Goal: Task Accomplishment & Management: Use online tool/utility

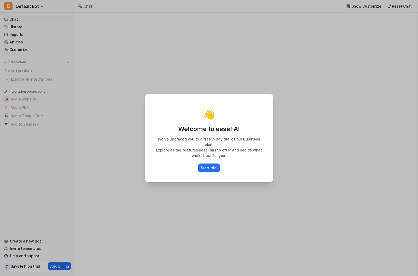
type textarea "**********"
click at [205, 165] on p "Start trial" at bounding box center [209, 167] width 17 height 5
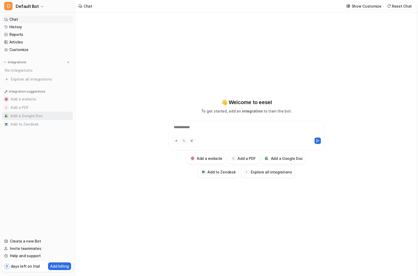
click at [27, 115] on button "Add a Google Doc" at bounding box center [37, 116] width 71 height 8
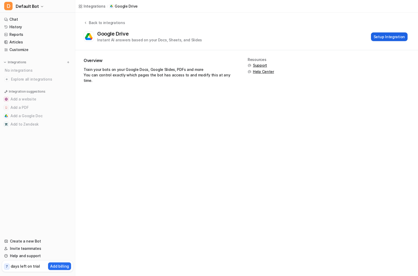
click at [383, 36] on button "Setup Integration" at bounding box center [389, 36] width 37 height 9
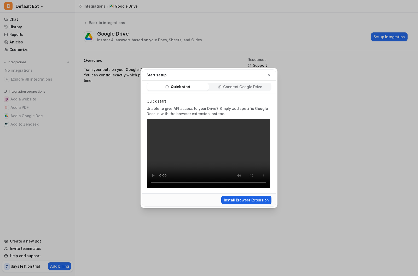
click at [249, 202] on button "Install Browser Extension" at bounding box center [246, 199] width 50 height 9
click at [269, 75] on icon "button" at bounding box center [269, 75] width 4 height 4
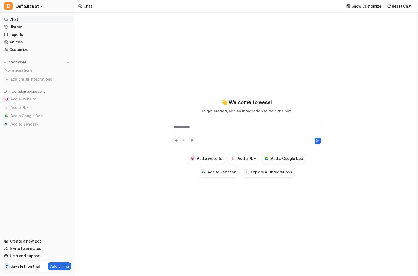
click at [276, 157] on h3 "Add a Google Doc" at bounding box center [287, 157] width 32 height 5
